Goal: Task Accomplishment & Management: Use online tool/utility

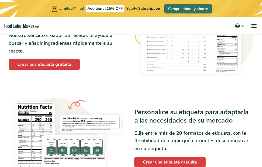
scroll to position [267, 0]
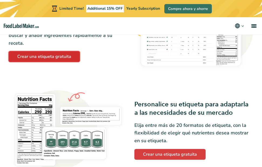
click at [50, 54] on link "Crear una etiqueta gratuita" at bounding box center [44, 56] width 71 height 11
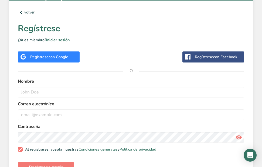
scroll to position [166, 0]
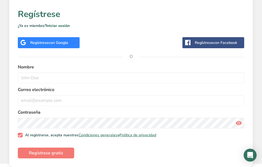
click at [66, 42] on span "con Google" at bounding box center [59, 42] width 20 height 5
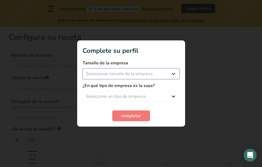
click at [155, 72] on select "Seleccionar tamaño de la empresa Menos de 10 empleados De 10 a 50 empleados De …" at bounding box center [131, 74] width 97 height 11
select select "1"
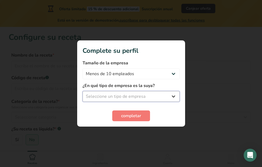
click at [150, 97] on select "Seleccione un tipo de empresa Fabricante de alimentos envasados Restaurante y c…" at bounding box center [131, 96] width 97 height 11
select select "8"
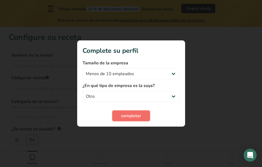
click at [129, 117] on span "completar" at bounding box center [131, 116] width 20 height 6
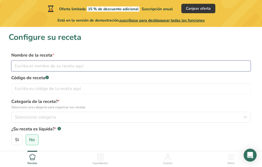
click at [71, 68] on input "text" at bounding box center [130, 66] width 239 height 11
type input "Fruit Loves"
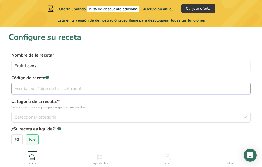
click at [73, 90] on input "text" at bounding box center [130, 88] width 239 height 11
type input "1"
type input "23092025"
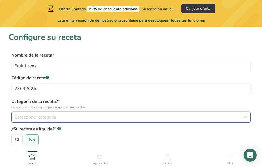
click at [76, 115] on div "Seleccionar categoría" at bounding box center [129, 117] width 229 height 6
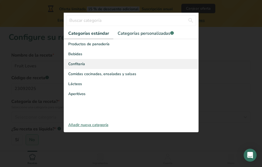
click at [105, 64] on div "Confitería" at bounding box center [131, 64] width 134 height 10
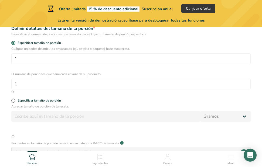
scroll to position [125, 0]
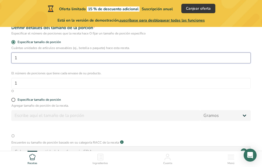
click at [52, 55] on input "1" at bounding box center [130, 58] width 239 height 11
type input "2"
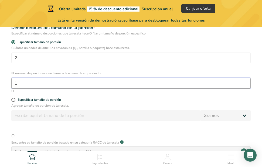
click at [52, 81] on input "1" at bounding box center [130, 83] width 239 height 11
type input "2"
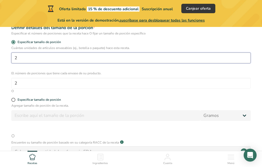
click at [70, 60] on input "2" at bounding box center [130, 58] width 239 height 11
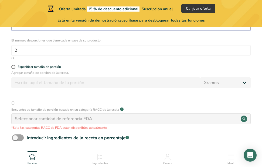
scroll to position [158, 0]
type input "11"
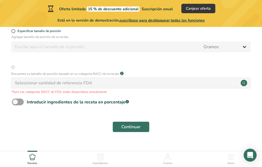
scroll to position [204, 0]
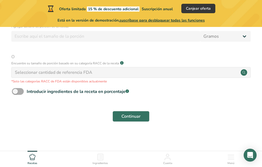
click at [19, 90] on span at bounding box center [18, 91] width 12 height 7
click at [15, 90] on input "Introducir ingredientes de la receta en porcentaje .a-a{fill:#347362;}.b-a{fill…" at bounding box center [14, 92] width 4 height 4
checkbox input "true"
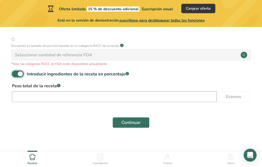
scroll to position [228, 0]
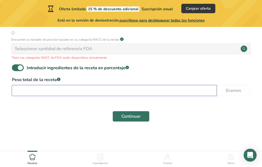
click at [71, 93] on input "number" at bounding box center [114, 90] width 205 height 11
type input "6"
type input "500"
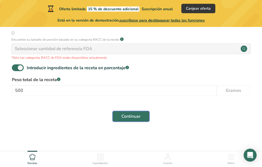
click at [130, 117] on span "Continuar" at bounding box center [130, 116] width 19 height 6
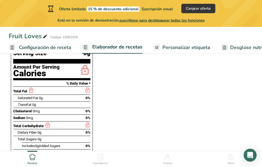
scroll to position [166, 0]
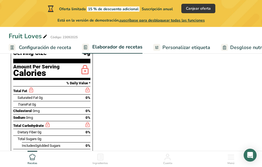
click at [41, 96] on span "0g" at bounding box center [41, 98] width 4 height 4
click at [39, 96] on span "0g" at bounding box center [41, 98] width 4 height 4
drag, startPoint x: 39, startPoint y: 86, endPoint x: 32, endPoint y: 85, distance: 7.0
click at [31, 95] on div "Saturated Fat 0g" at bounding box center [30, 97] width 25 height 5
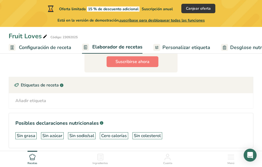
scroll to position [350, 0]
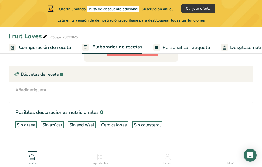
click at [184, 50] on span "Personalizar etiqueta" at bounding box center [186, 47] width 48 height 7
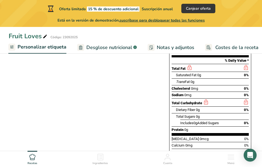
scroll to position [83, 0]
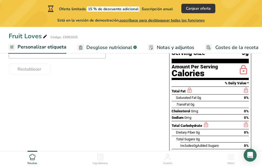
click at [192, 96] on span "Saturated Fat" at bounding box center [186, 98] width 21 height 4
click at [194, 103] on span "0g" at bounding box center [192, 105] width 4 height 4
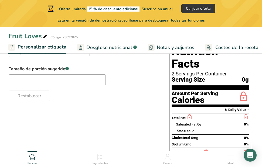
scroll to position [57, 0]
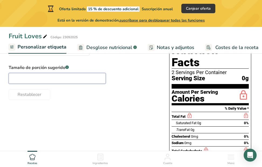
click at [87, 79] on input "text" at bounding box center [57, 78] width 97 height 11
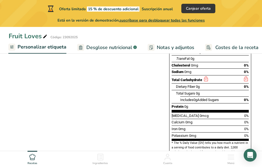
scroll to position [138, 0]
